Goal: Transaction & Acquisition: Purchase product/service

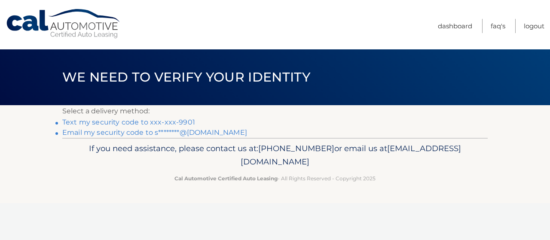
click at [172, 123] on link "Text my security code to xxx-xxx-9901" at bounding box center [128, 122] width 133 height 8
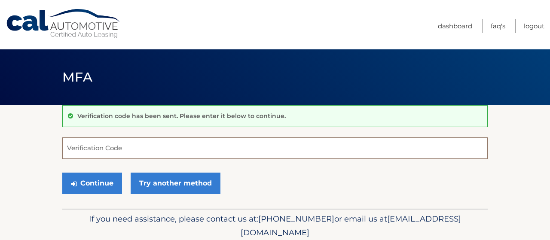
click at [151, 150] on input "Verification Code" at bounding box center [275, 148] width 426 height 21
type input "787456"
click at [62, 173] on button "Continue" at bounding box center [92, 183] width 60 height 21
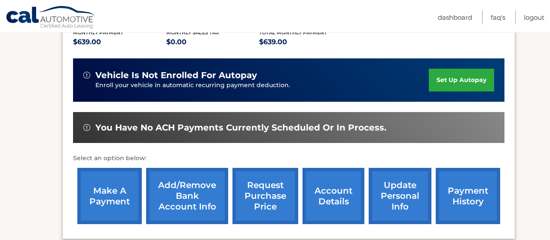
scroll to position [224, 0]
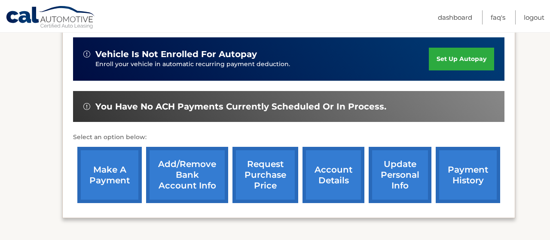
click at [119, 163] on link "make a payment" at bounding box center [109, 175] width 64 height 56
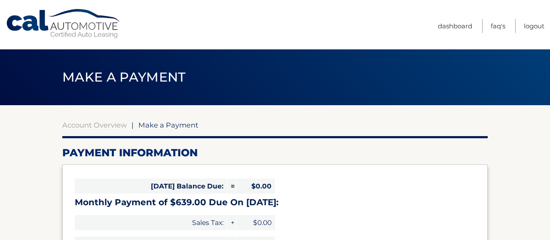
select select "NzNhMTIwNTQtN2Y1ZS00ZWM1LTkwZmQtMTZiMmZkZWIwOWVl"
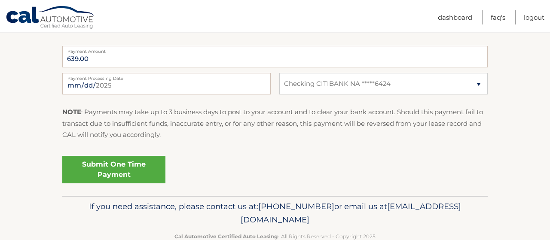
scroll to position [358, 0]
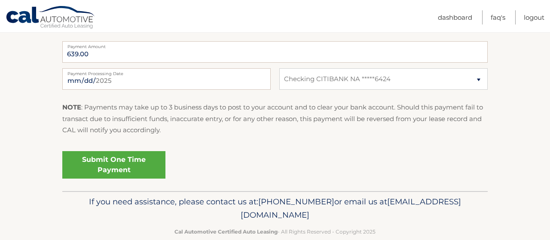
click at [145, 159] on link "Submit One Time Payment" at bounding box center [113, 165] width 103 height 28
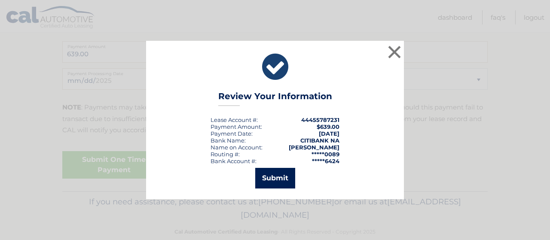
click at [282, 177] on button "Submit" at bounding box center [275, 178] width 40 height 21
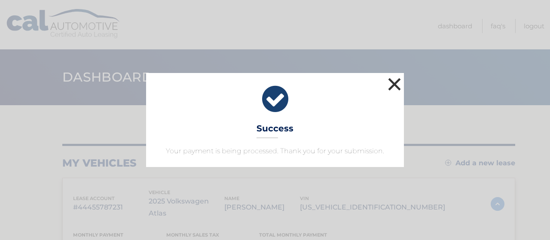
click at [397, 82] on button "×" at bounding box center [394, 84] width 17 height 17
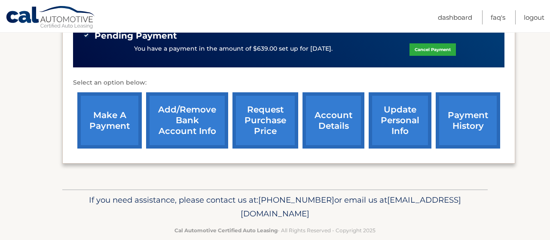
scroll to position [313, 0]
